Goal: Information Seeking & Learning: Understand process/instructions

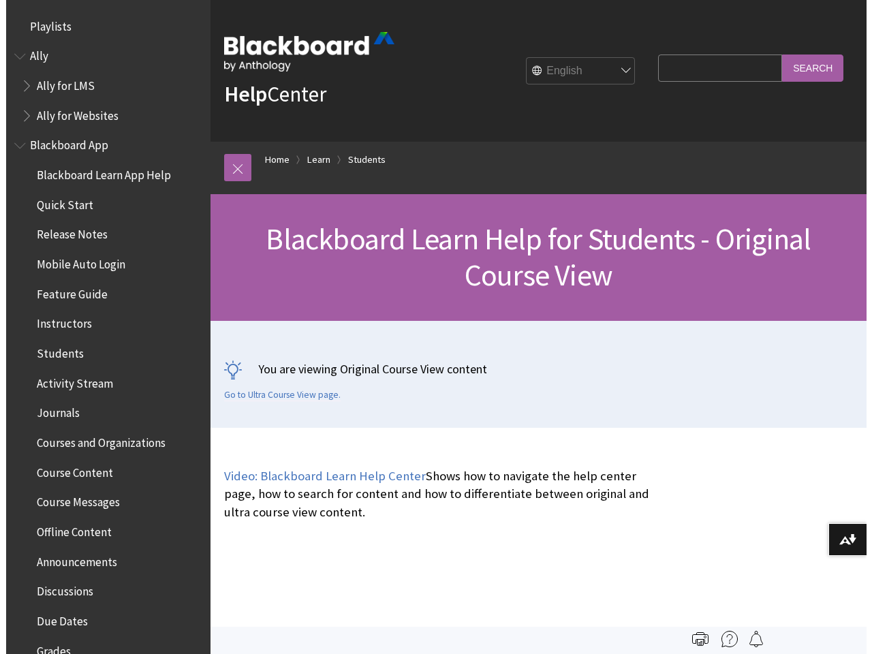
scroll to position [1609, 0]
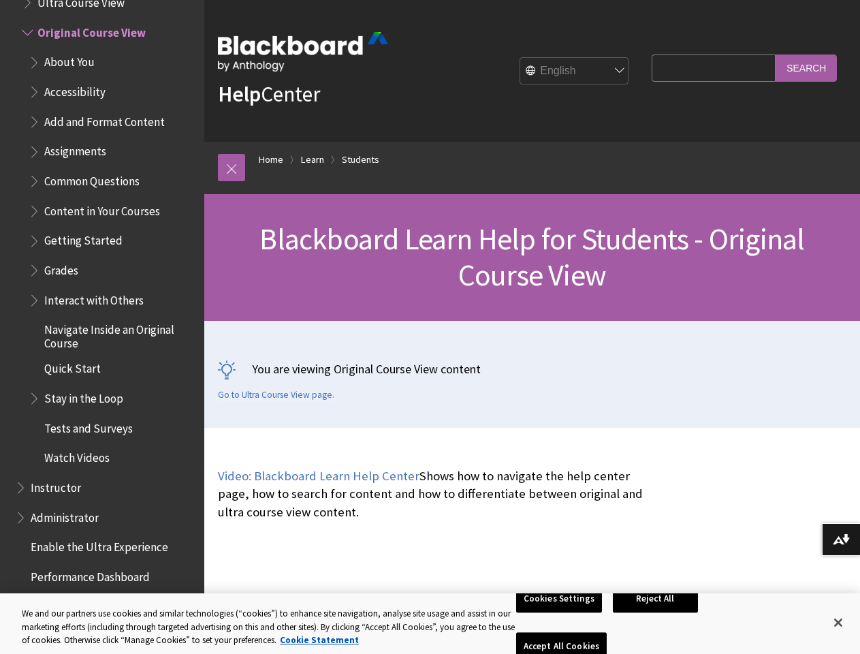
click at [430, 327] on div "You are viewing Original Course View content Go to Ultra Course View page." at bounding box center [532, 374] width 656 height 107
click at [232, 168] on link at bounding box center [231, 167] width 27 height 27
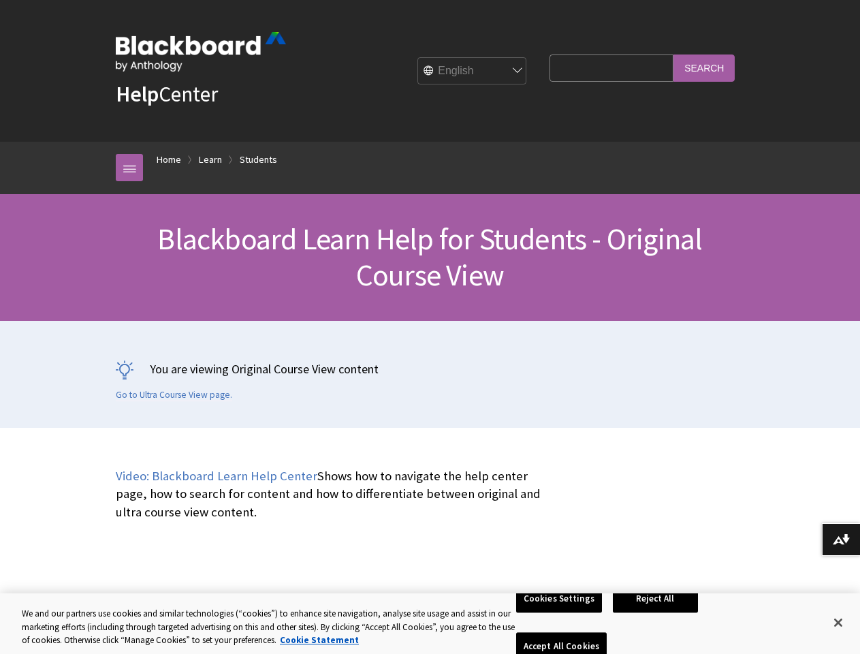
click at [96, 294] on div "Blackboard Learn Help for Students - Original Course View" at bounding box center [430, 257] width 860 height 127
click at [841, 540] on button "Download alternative formats ..." at bounding box center [841, 539] width 38 height 33
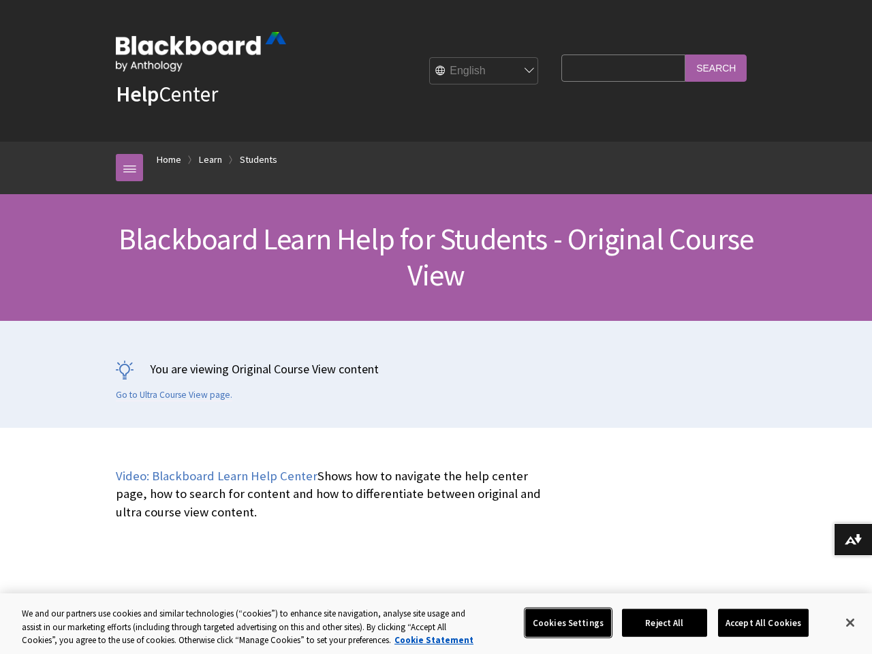
click at [561, 623] on button "Cookies Settings" at bounding box center [568, 622] width 86 height 29
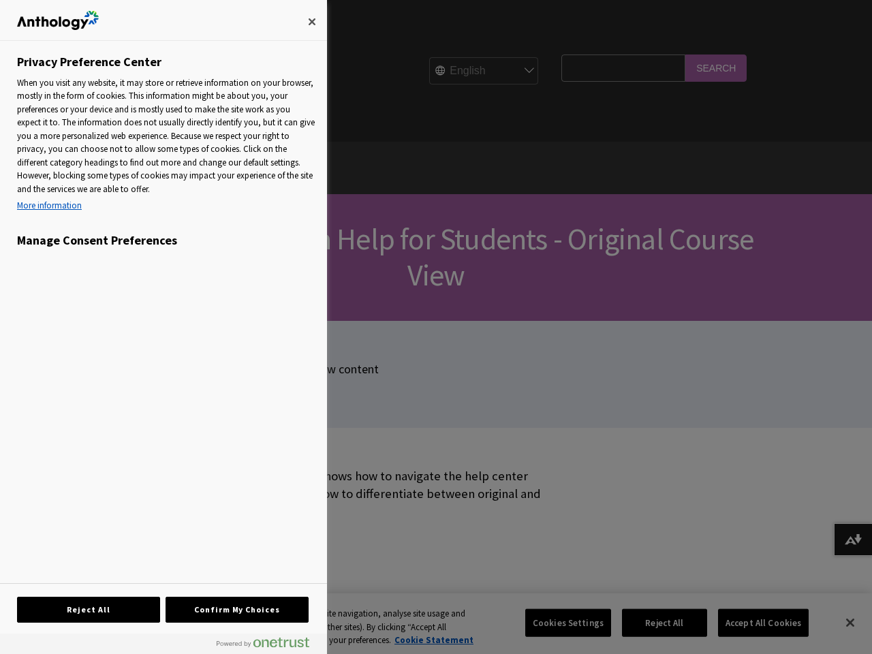
click at [658, 623] on div at bounding box center [436, 327] width 872 height 654
click at [754, 623] on div at bounding box center [436, 327] width 872 height 654
click at [839, 623] on div at bounding box center [436, 327] width 872 height 654
